Goal: Transaction & Acquisition: Purchase product/service

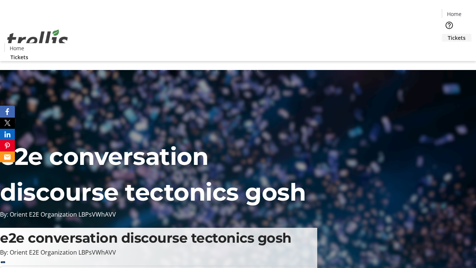
click at [448, 34] on span "Tickets" at bounding box center [457, 38] width 18 height 8
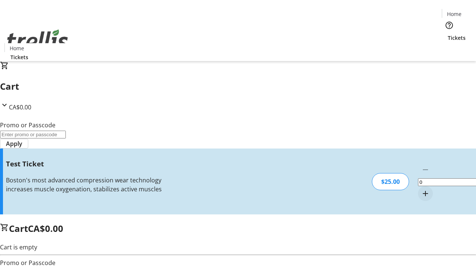
click at [421, 189] on mat-icon "Increment by one" at bounding box center [425, 193] width 9 height 9
type input "1"
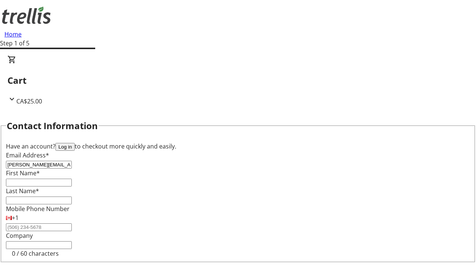
type input "[PERSON_NAME][EMAIL_ADDRESS][DOMAIN_NAME]"
type input "[PERSON_NAME]"
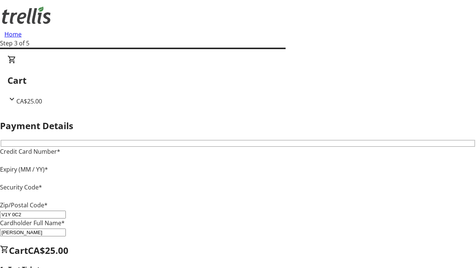
type input "V1Y 0C2"
